Goal: Complete application form: Complete application form

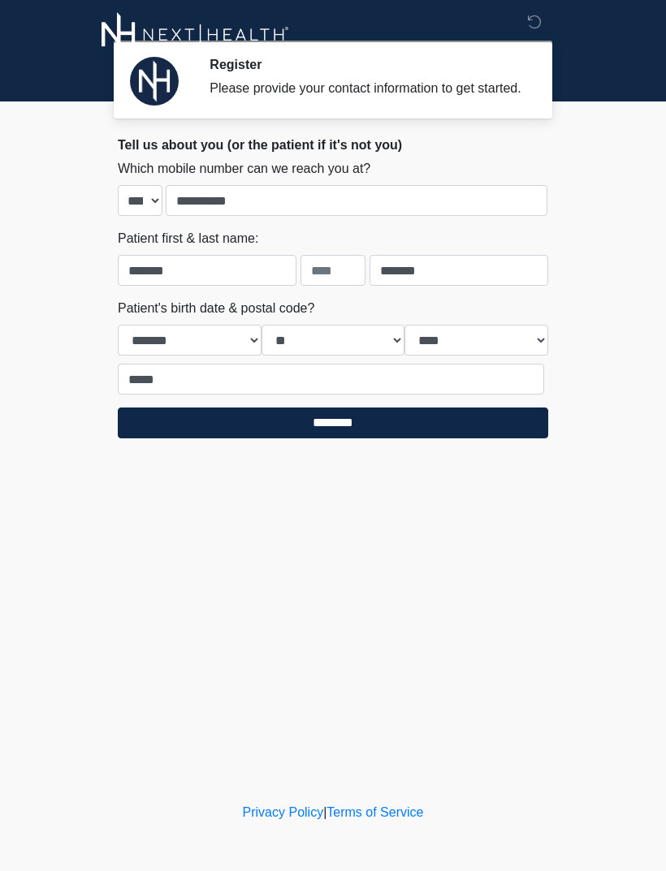
select select "**"
select select "****"
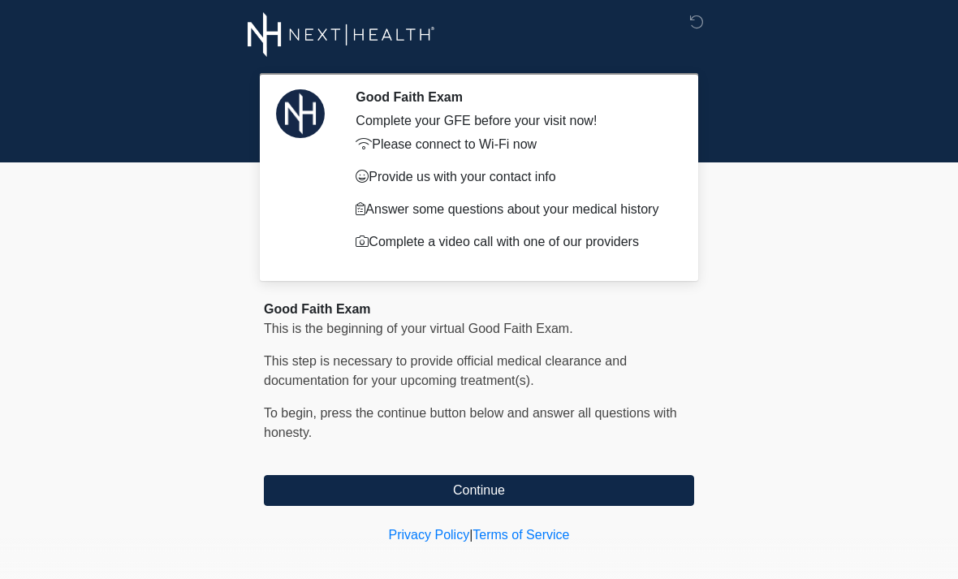
click at [559, 489] on button "Continue" at bounding box center [479, 490] width 430 height 31
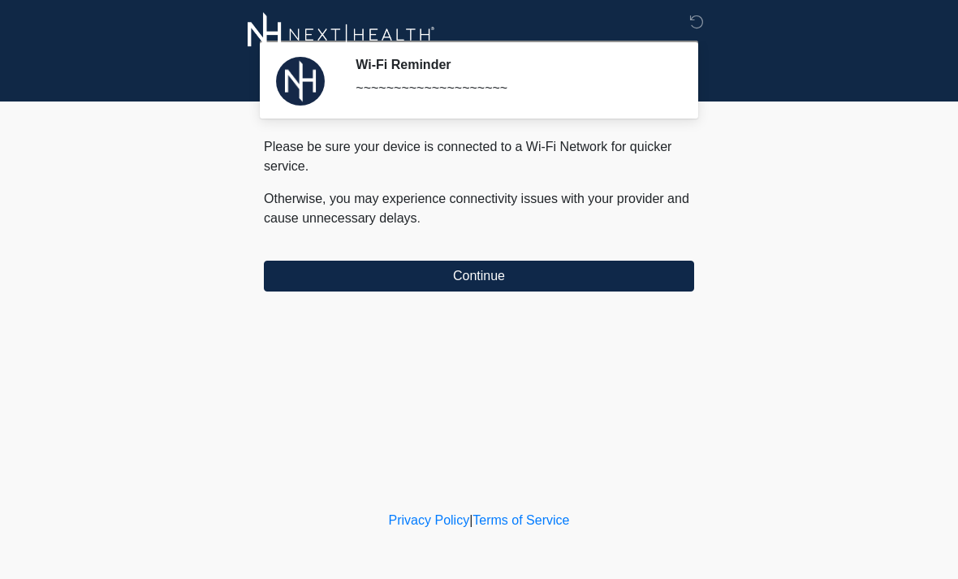
click at [537, 269] on button "Continue" at bounding box center [479, 276] width 430 height 31
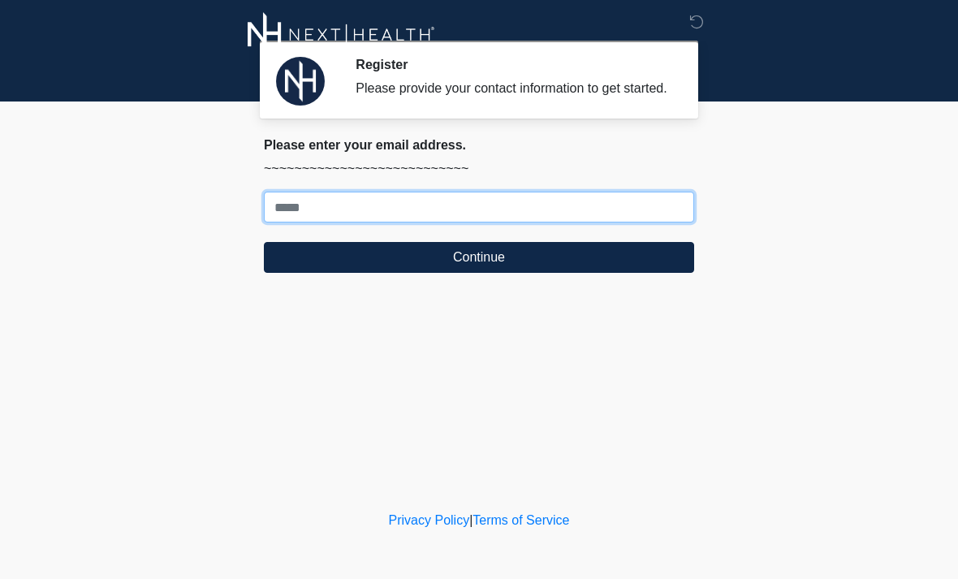
click at [429, 219] on input "Where should we email your treatment plan?" at bounding box center [479, 207] width 430 height 31
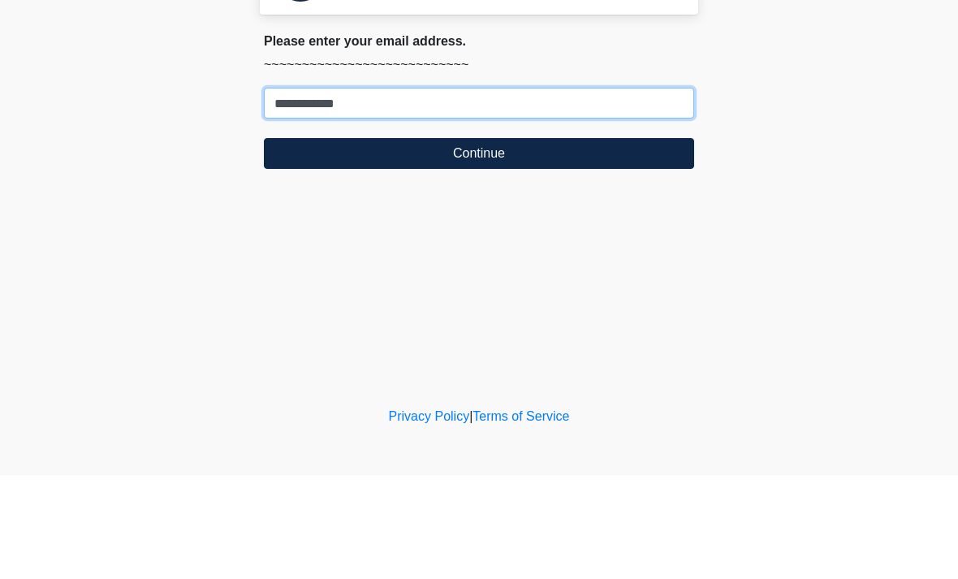
click at [328, 192] on input "**********" at bounding box center [479, 207] width 430 height 31
click at [326, 192] on input "**********" at bounding box center [479, 207] width 430 height 31
type input "**********"
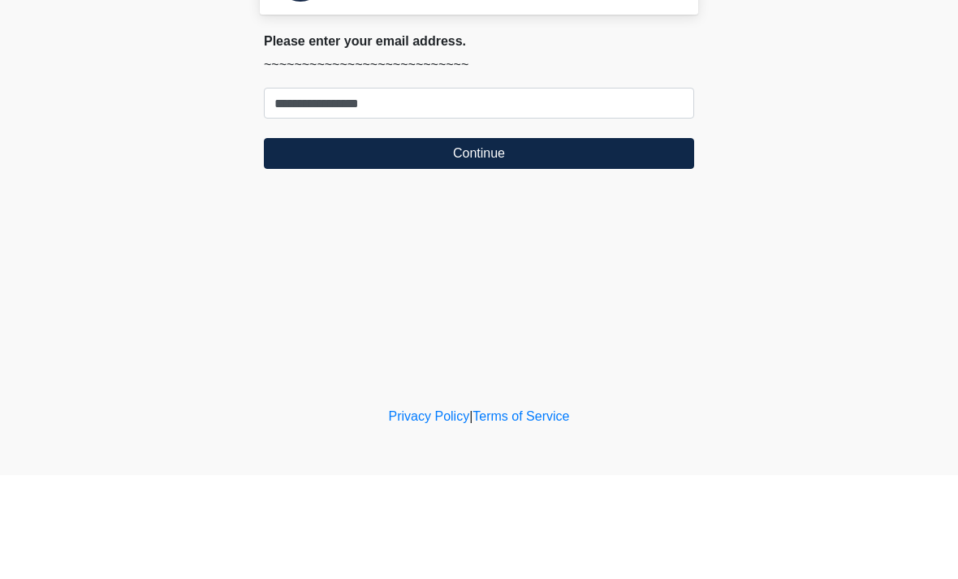
click at [583, 242] on button "Continue" at bounding box center [479, 257] width 430 height 31
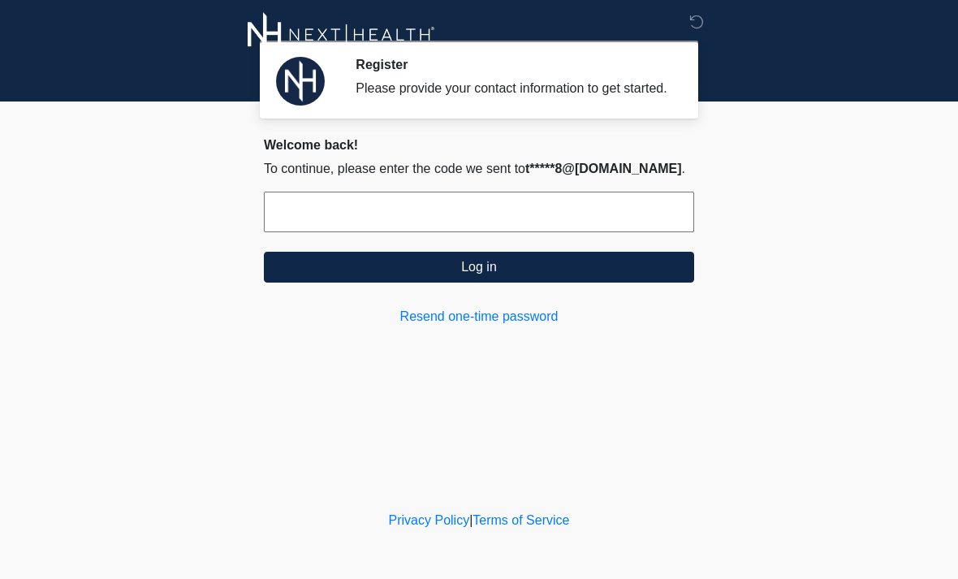
click at [588, 226] on input "text" at bounding box center [479, 212] width 430 height 41
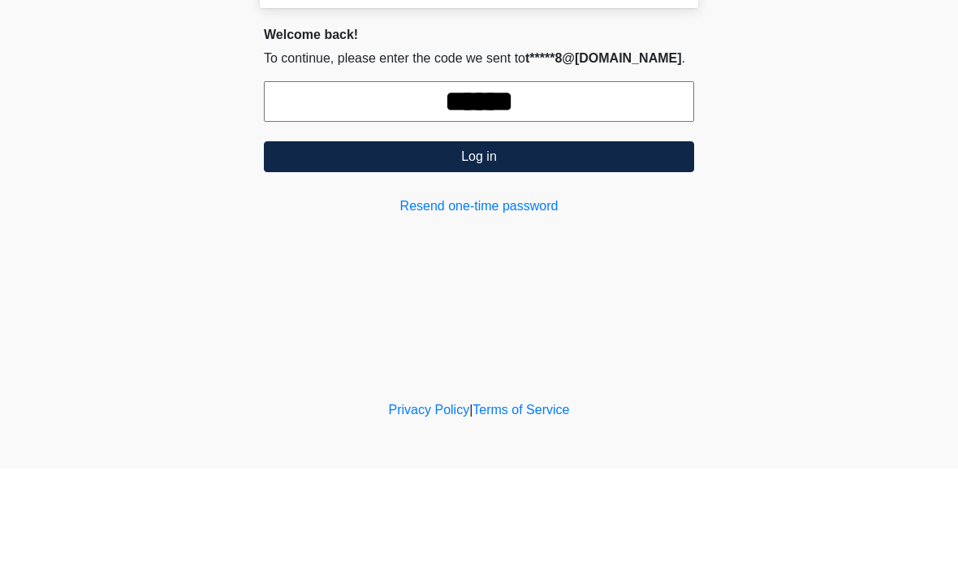
type input "******"
click at [547, 252] on button "Log in" at bounding box center [479, 267] width 430 height 31
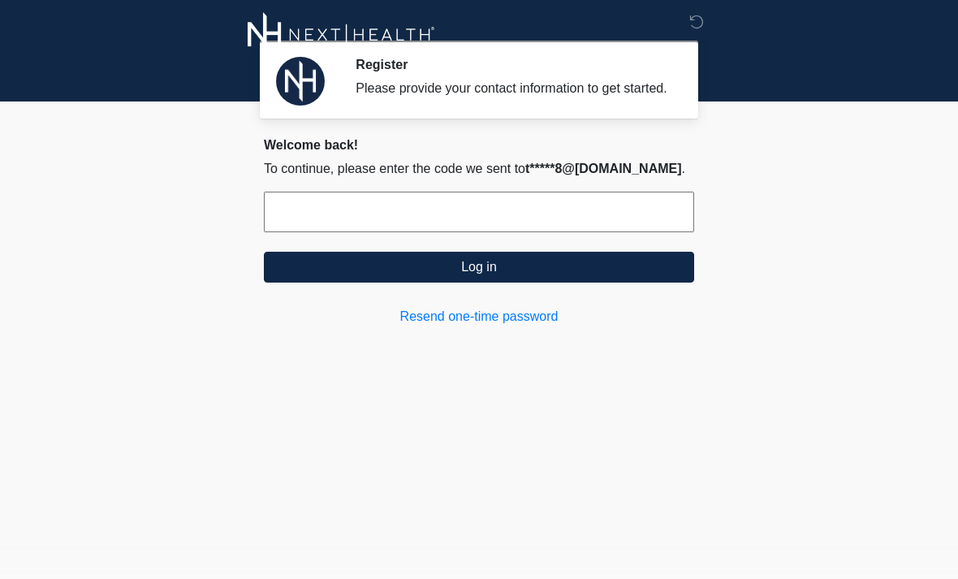
click at [621, 270] on button "Log in" at bounding box center [479, 267] width 430 height 31
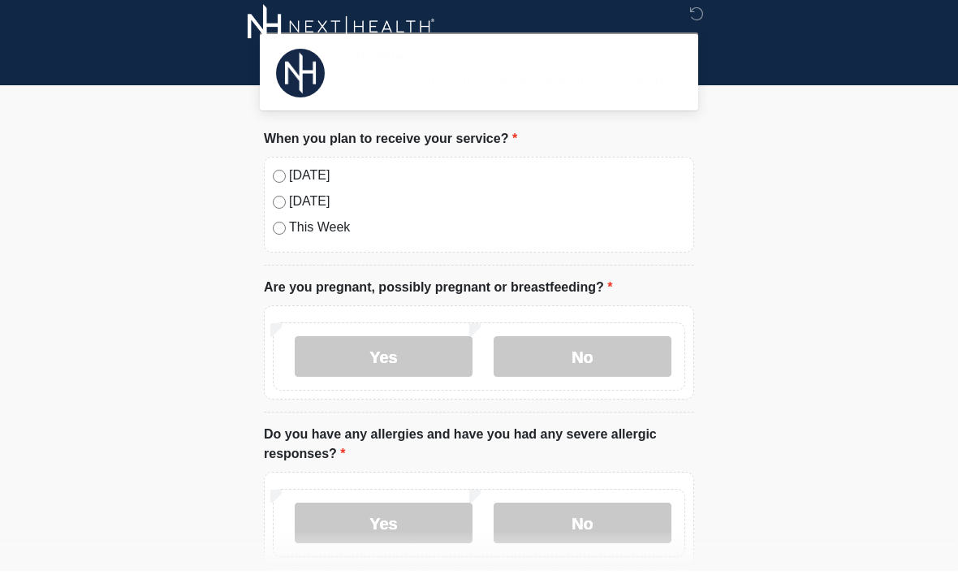
scroll to position [8, 0]
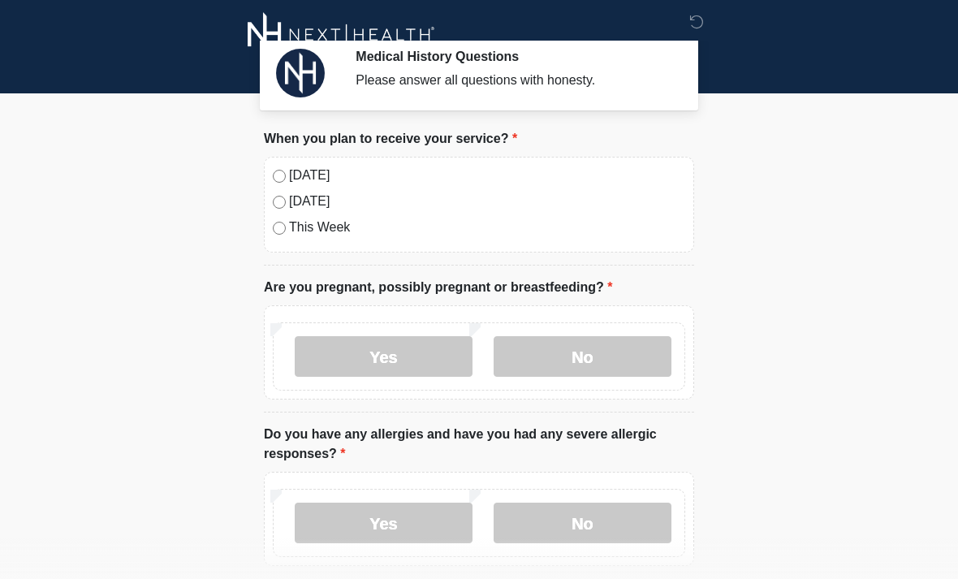
click at [300, 168] on label "Today" at bounding box center [487, 175] width 396 height 19
click at [576, 353] on label "No" at bounding box center [583, 356] width 178 height 41
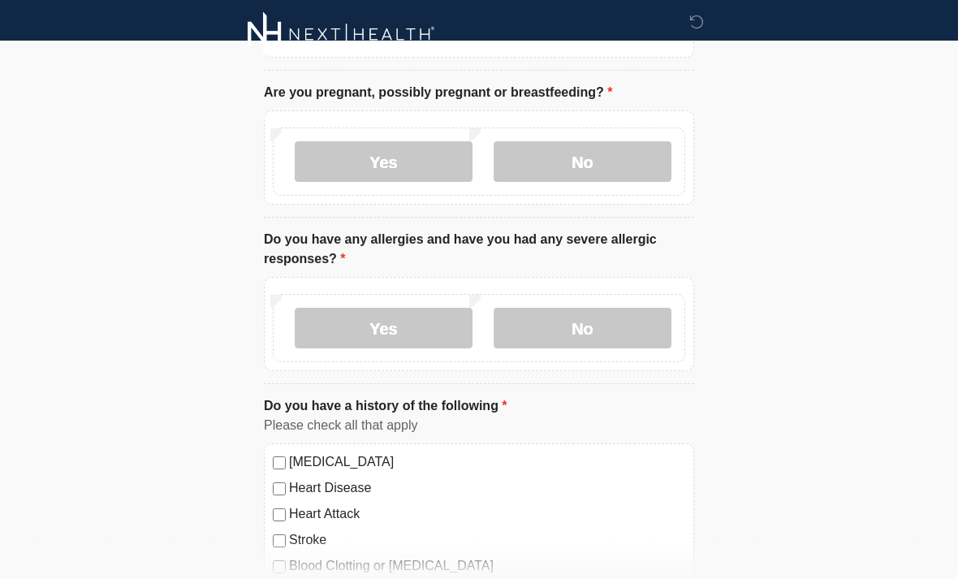
click at [627, 338] on label "No" at bounding box center [583, 329] width 178 height 41
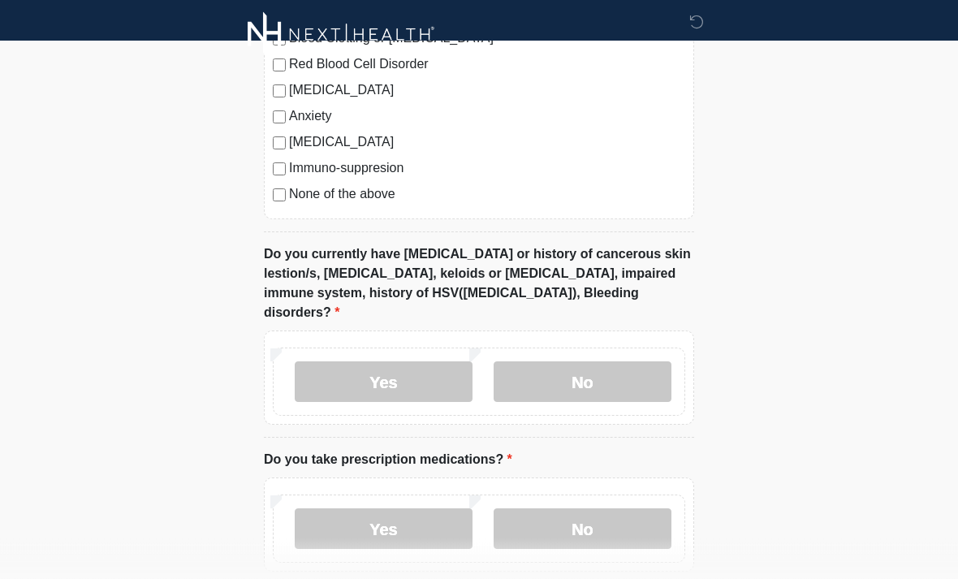
scroll to position [731, 0]
click at [632, 361] on label "No" at bounding box center [583, 381] width 178 height 41
click at [622, 513] on label "No" at bounding box center [583, 528] width 178 height 41
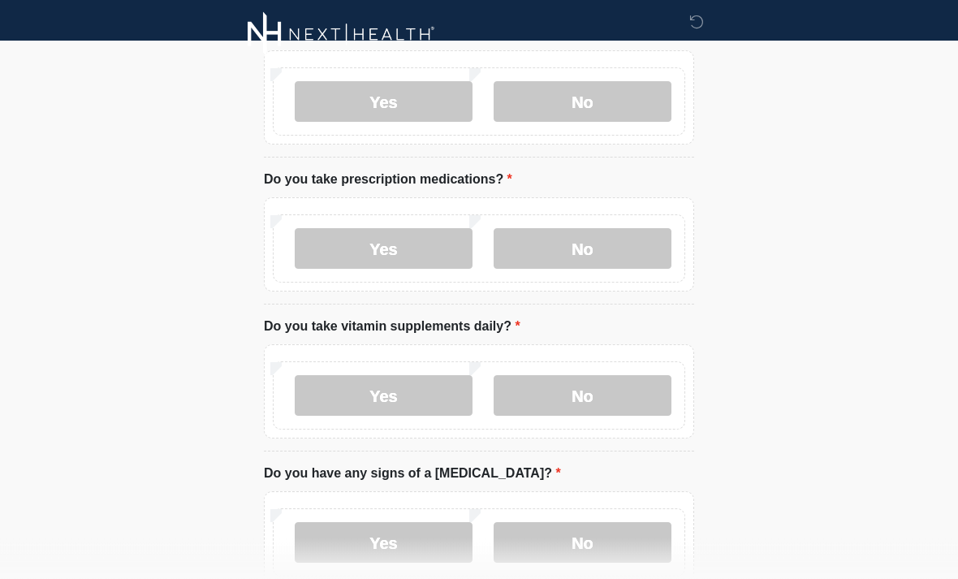
click at [585, 391] on label "No" at bounding box center [583, 396] width 178 height 41
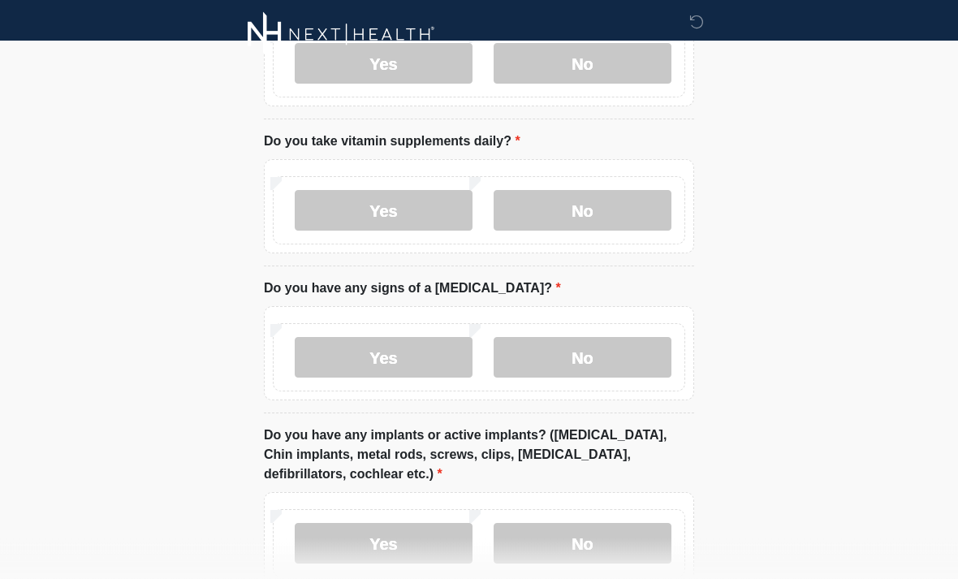
click at [632, 346] on label "No" at bounding box center [583, 358] width 178 height 41
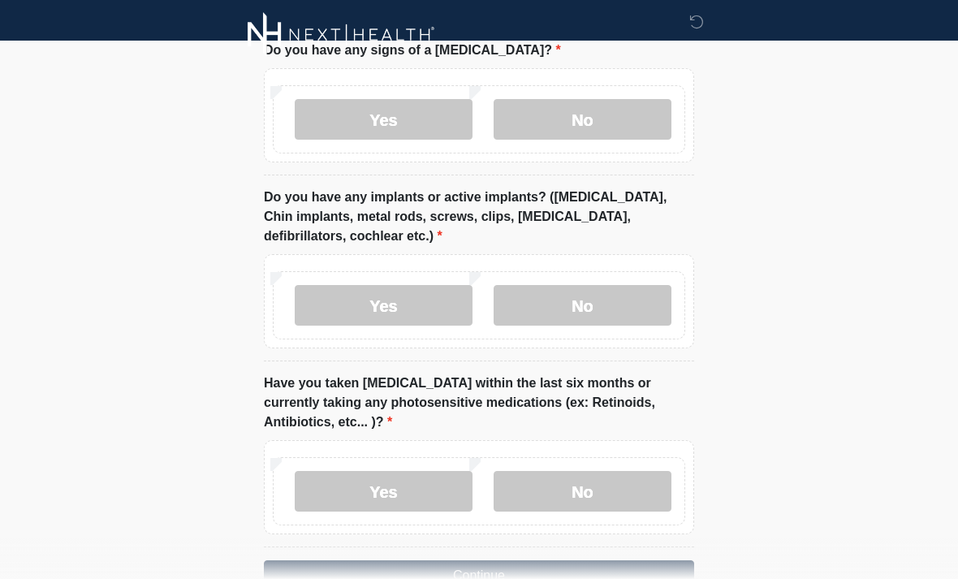
scroll to position [1458, 0]
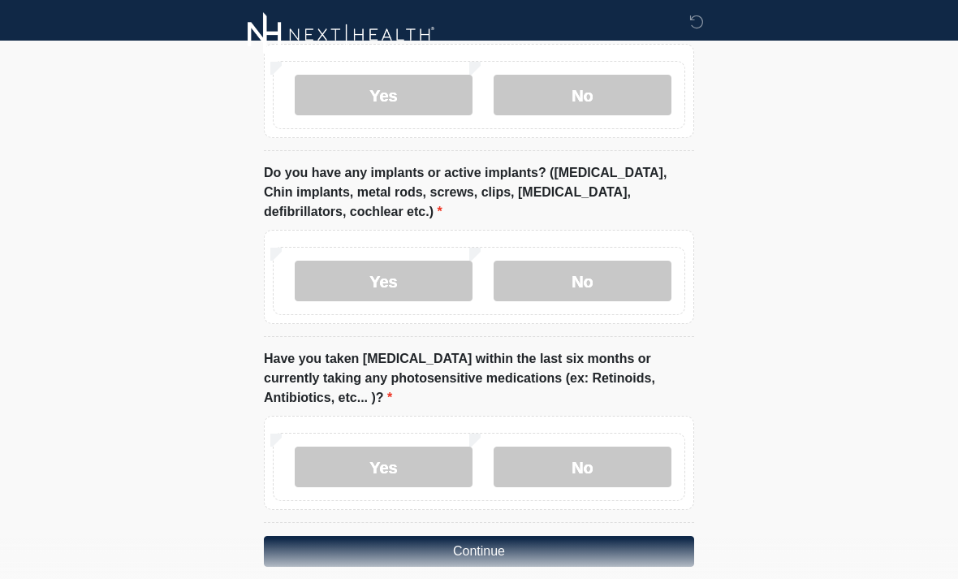
click at [637, 274] on label "No" at bounding box center [583, 281] width 178 height 41
click at [624, 451] on label "No" at bounding box center [583, 467] width 178 height 41
click at [594, 536] on button "Continue" at bounding box center [479, 551] width 430 height 31
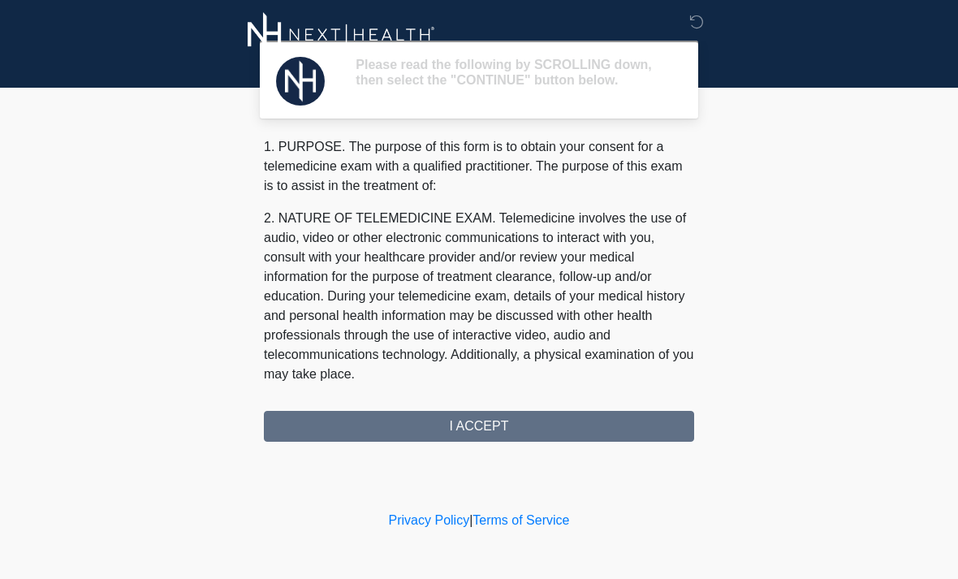
scroll to position [0, 0]
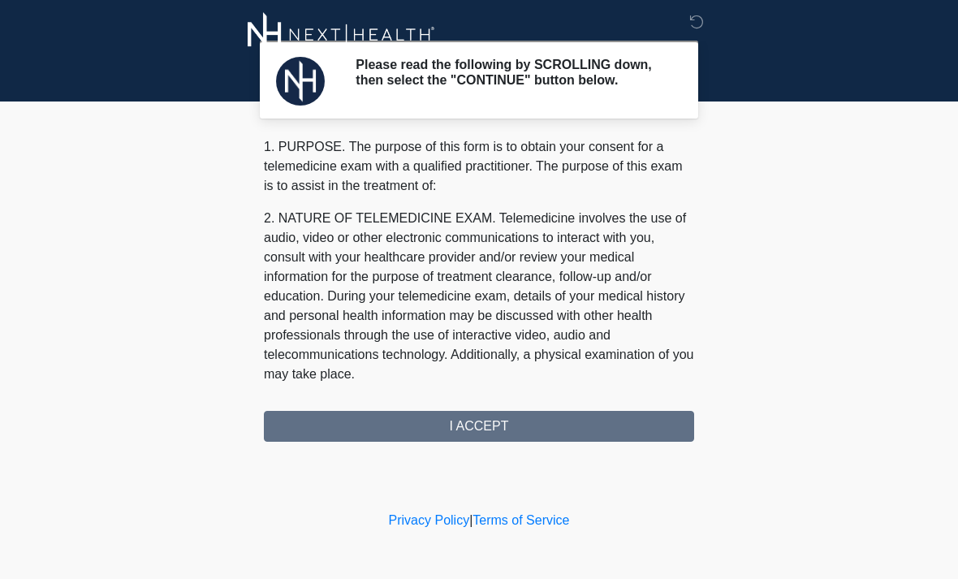
click at [594, 424] on div "1. PURPOSE. The purpose of this form is to obtain your consent for a telemedici…" at bounding box center [479, 289] width 430 height 304
click at [437, 435] on div "1. PURPOSE. The purpose of this form is to obtain your consent for a telemedici…" at bounding box center [479, 289] width 430 height 304
click at [477, 440] on div "1. PURPOSE. The purpose of this form is to obtain your consent for a telemedici…" at bounding box center [479, 289] width 430 height 304
click at [497, 434] on div "1. PURPOSE. The purpose of this form is to obtain your consent for a telemedici…" at bounding box center [479, 289] width 430 height 304
click at [500, 431] on div "1. PURPOSE. The purpose of this form is to obtain your consent for a telemedici…" at bounding box center [479, 289] width 430 height 304
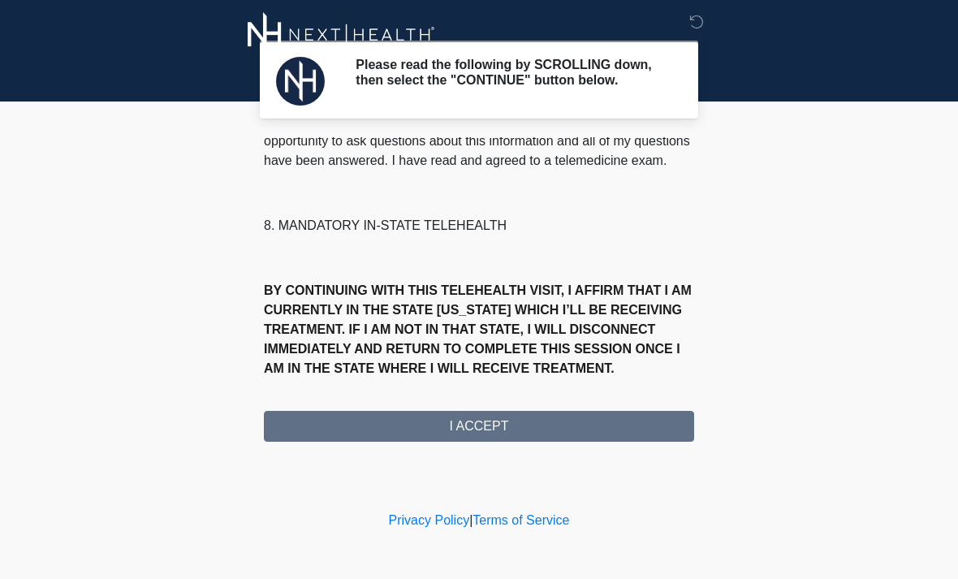
scroll to position [785, 0]
click at [468, 422] on button "I ACCEPT" at bounding box center [479, 426] width 430 height 31
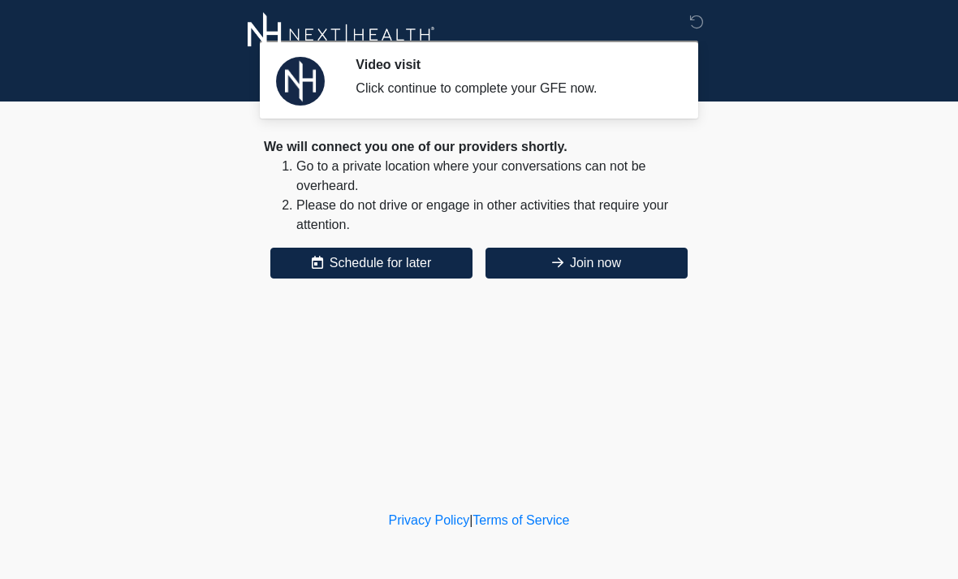
click at [626, 268] on button "Join now" at bounding box center [587, 263] width 202 height 31
